Goal: Transaction & Acquisition: Purchase product/service

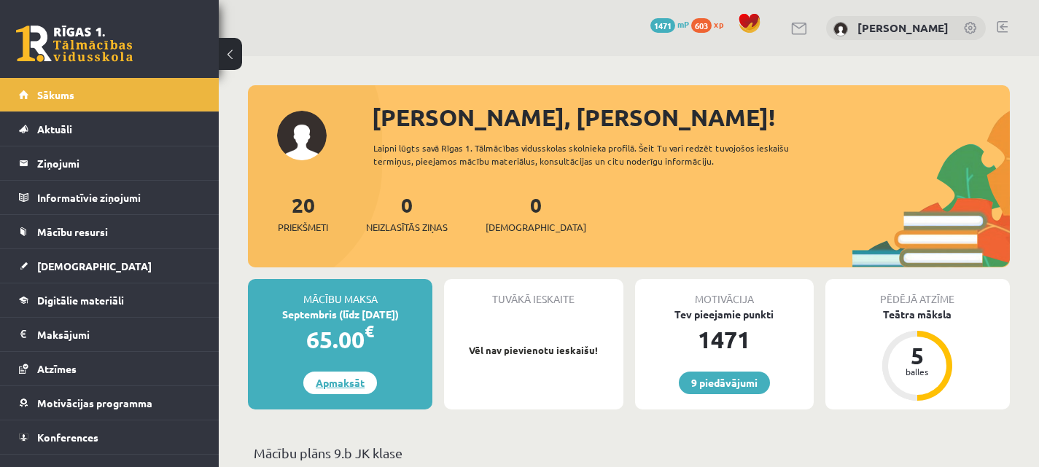
click at [342, 378] on link "Apmaksāt" at bounding box center [340, 383] width 74 height 23
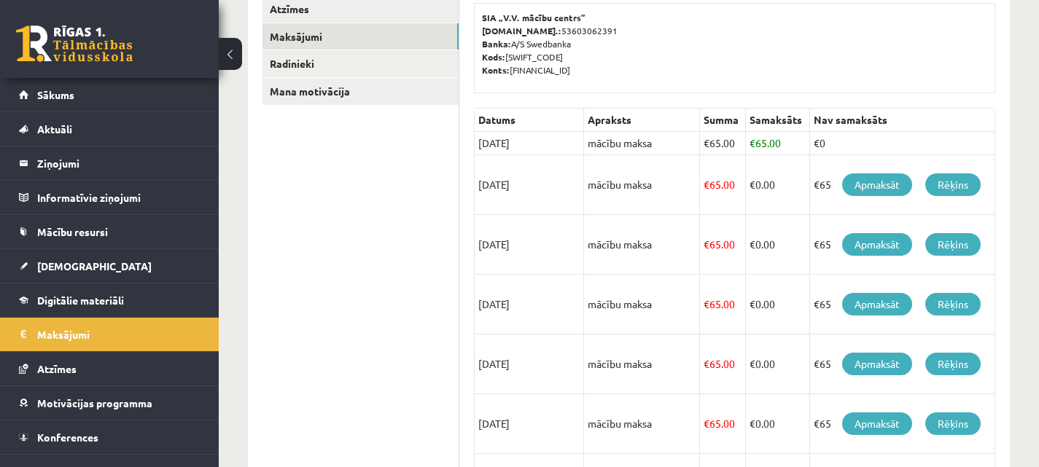
scroll to position [238, 0]
click at [965, 181] on link "Rēķins" at bounding box center [952, 184] width 55 height 23
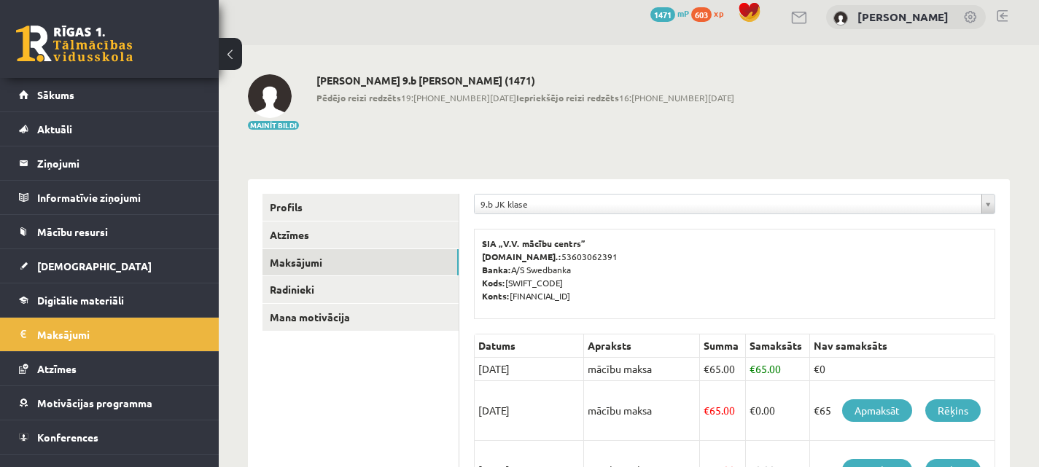
scroll to position [10, 0]
click at [16, 101] on li "Sākums" at bounding box center [109, 95] width 219 height 34
click at [49, 101] on link "Sākums" at bounding box center [110, 95] width 182 height 34
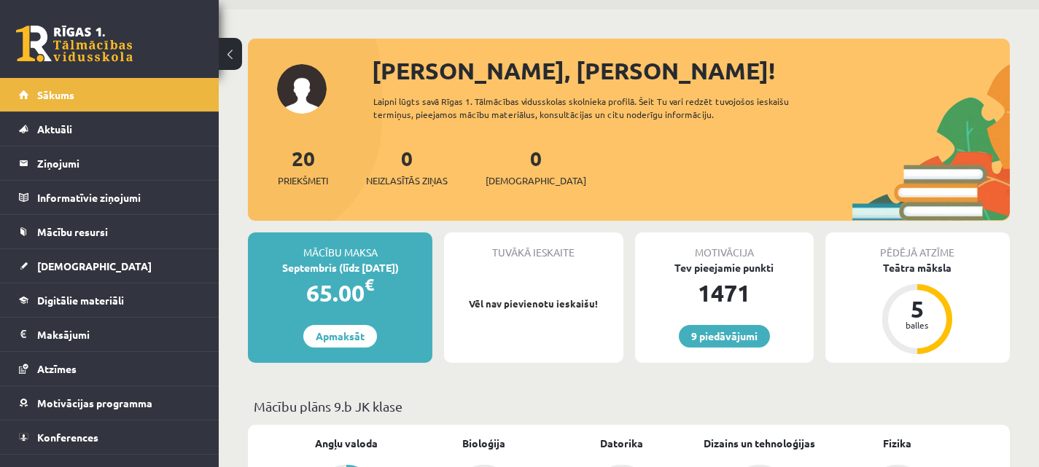
scroll to position [19, 0]
